Goal: Book appointment/travel/reservation

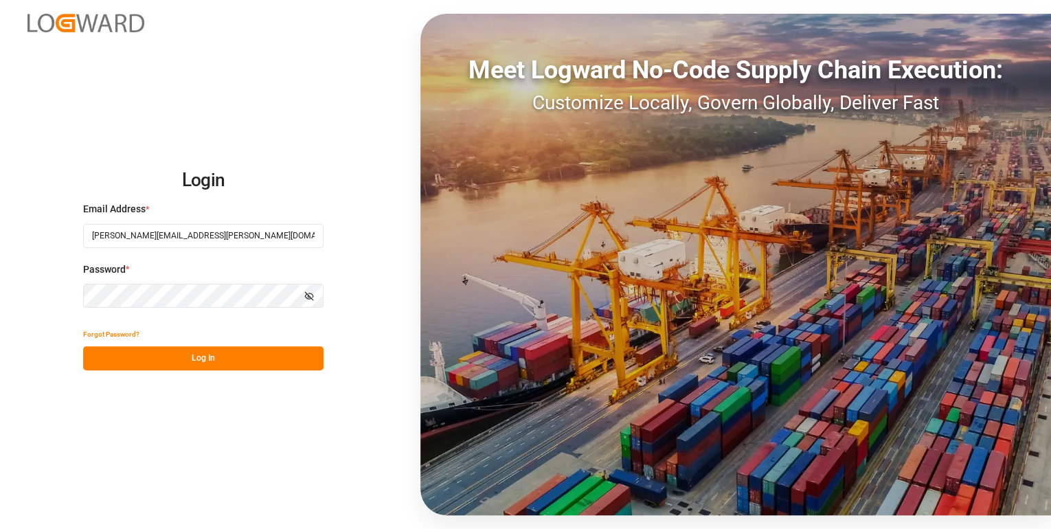
click at [243, 360] on button "Log In" at bounding box center [203, 358] width 240 height 24
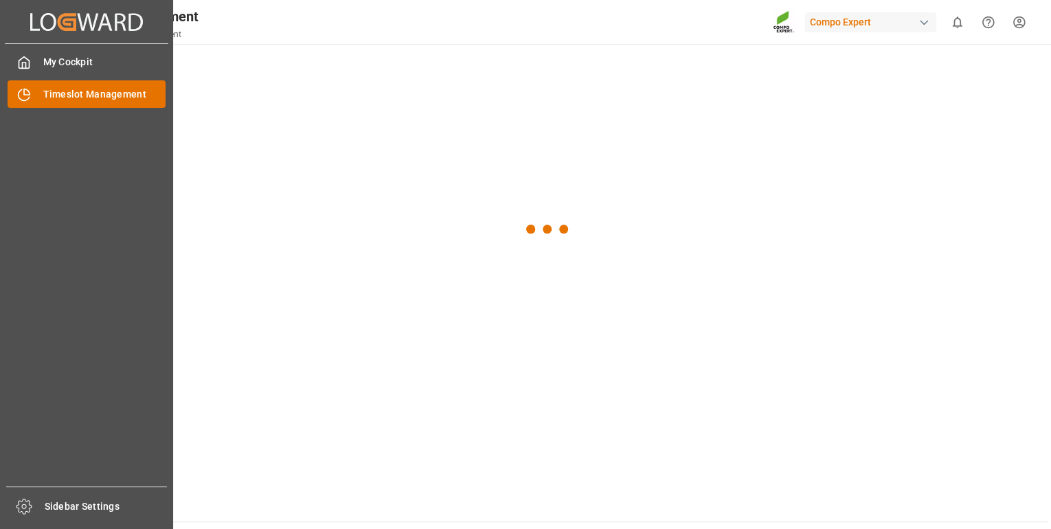
click at [34, 94] on div "Timeslot Management Timeslot Management" at bounding box center [87, 93] width 158 height 27
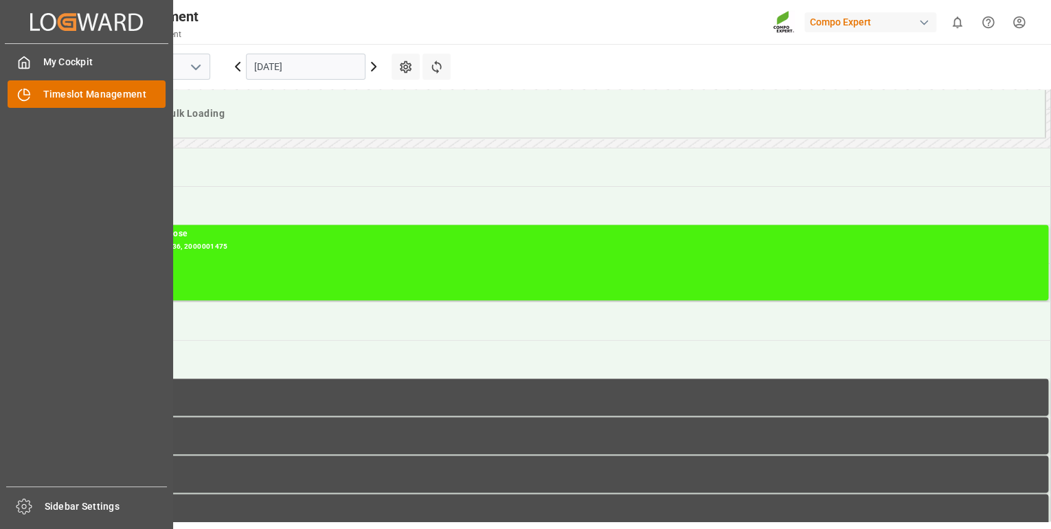
scroll to position [453, 0]
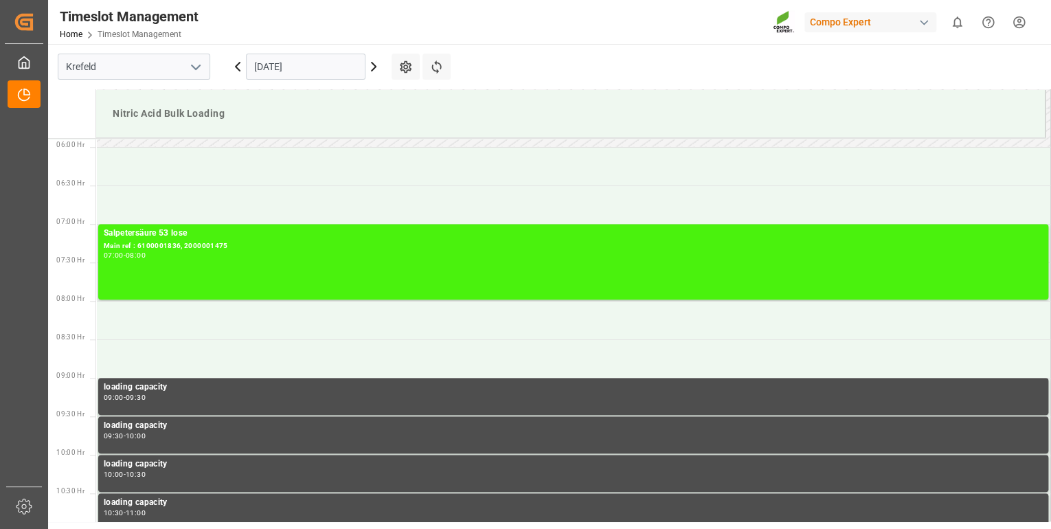
click at [374, 63] on icon at bounding box center [373, 66] width 16 height 16
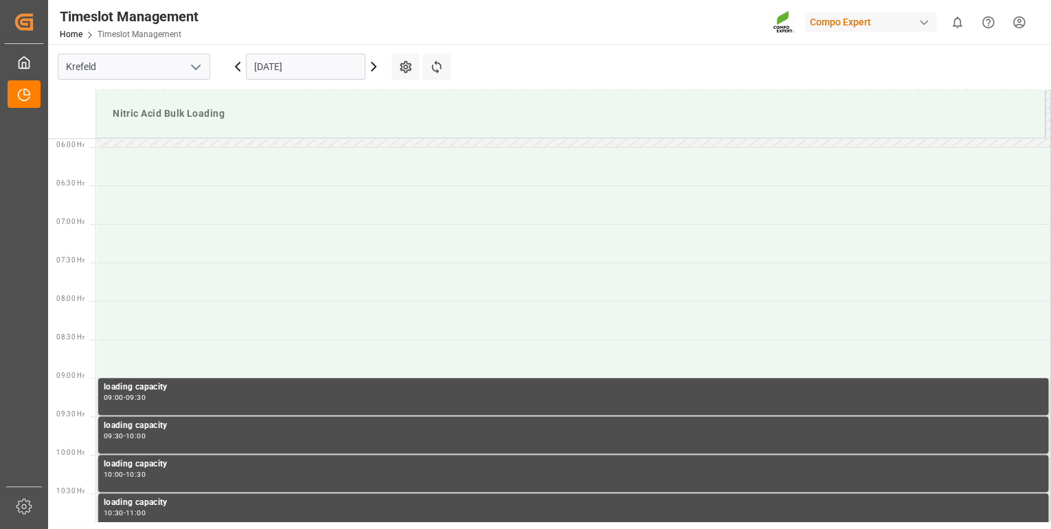
click at [345, 65] on input "[DATE]" at bounding box center [306, 67] width 120 height 26
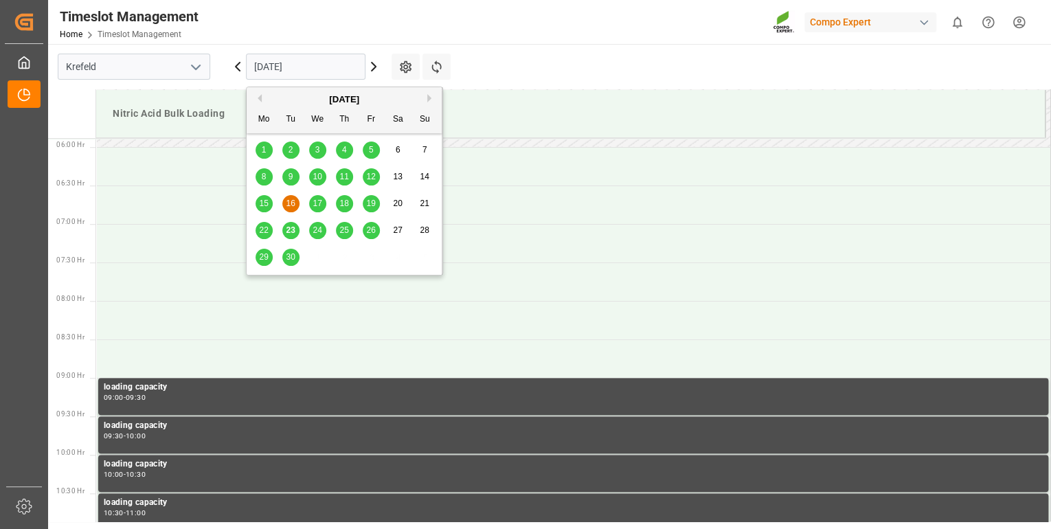
click at [291, 228] on span "23" at bounding box center [290, 230] width 9 height 10
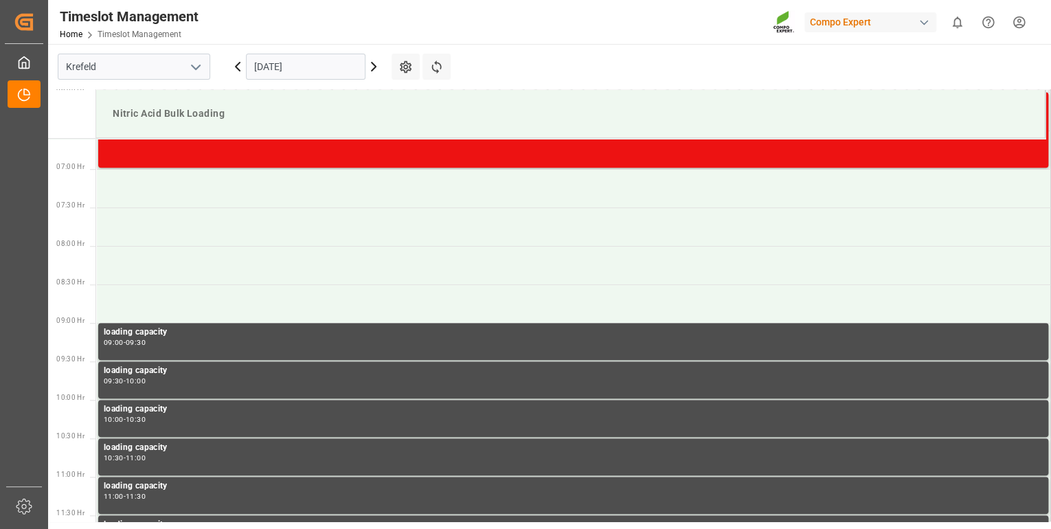
scroll to position [178, 0]
